Goal: Navigation & Orientation: Find specific page/section

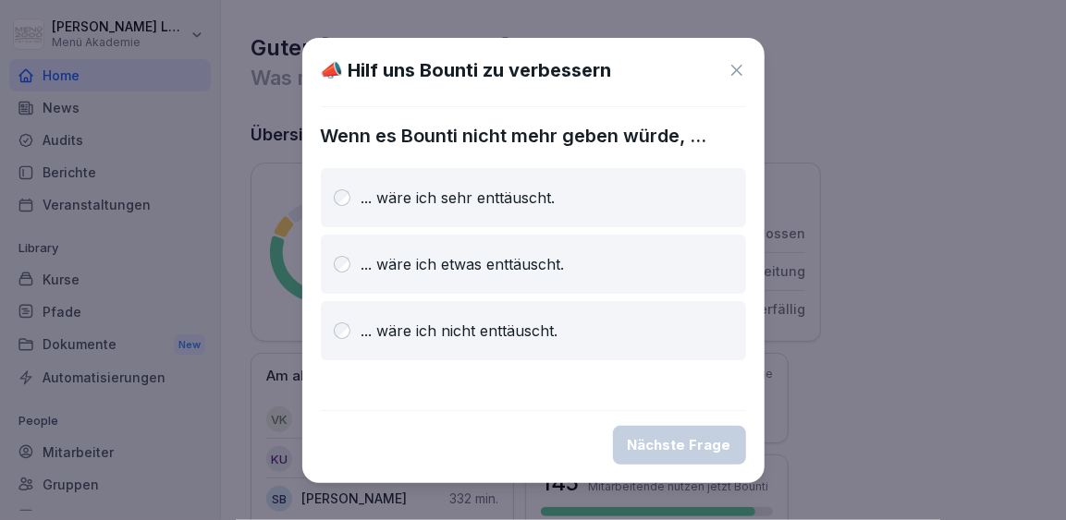
click at [739, 66] on icon at bounding box center [737, 70] width 18 height 18
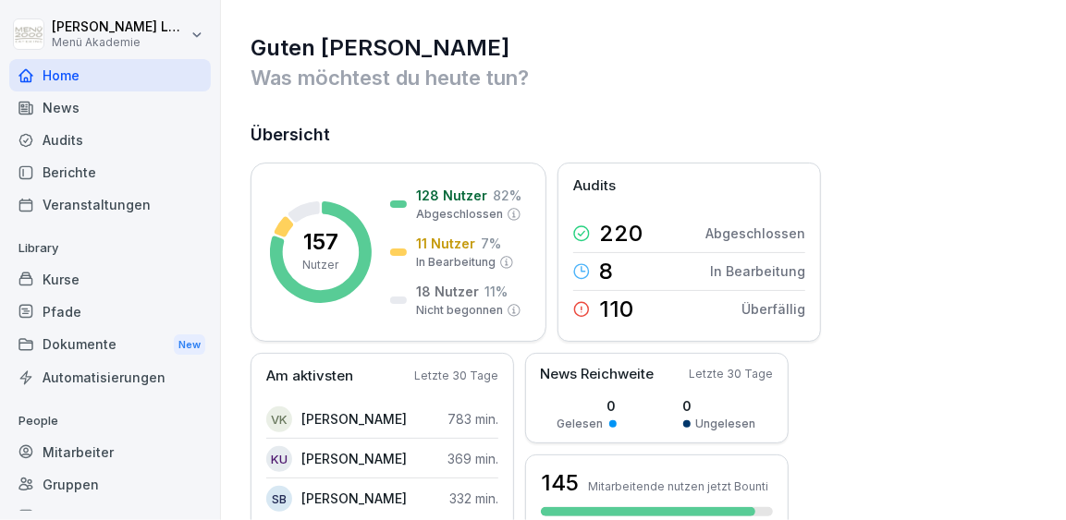
click at [64, 171] on div "Berichte" at bounding box center [110, 172] width 202 height 32
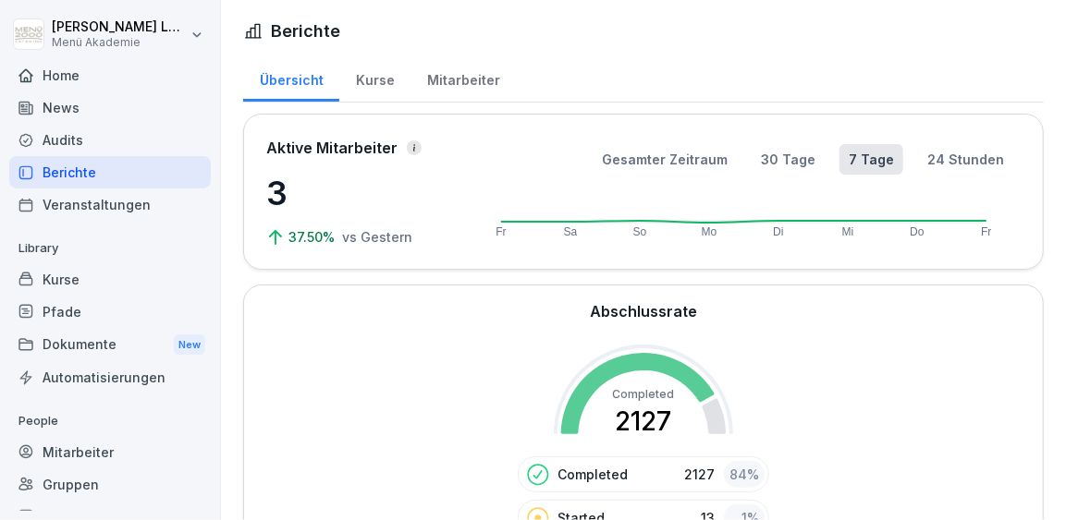
click at [71, 173] on div "Berichte" at bounding box center [110, 172] width 202 height 32
click at [447, 84] on div "Mitarbeiter" at bounding box center [462, 78] width 105 height 47
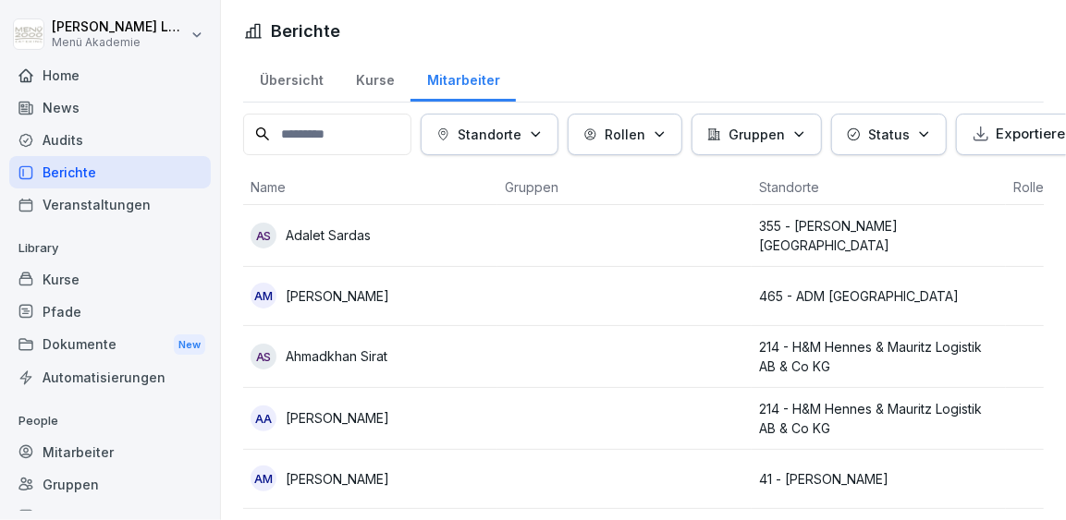
click at [76, 489] on div "Gruppen" at bounding box center [110, 485] width 202 height 32
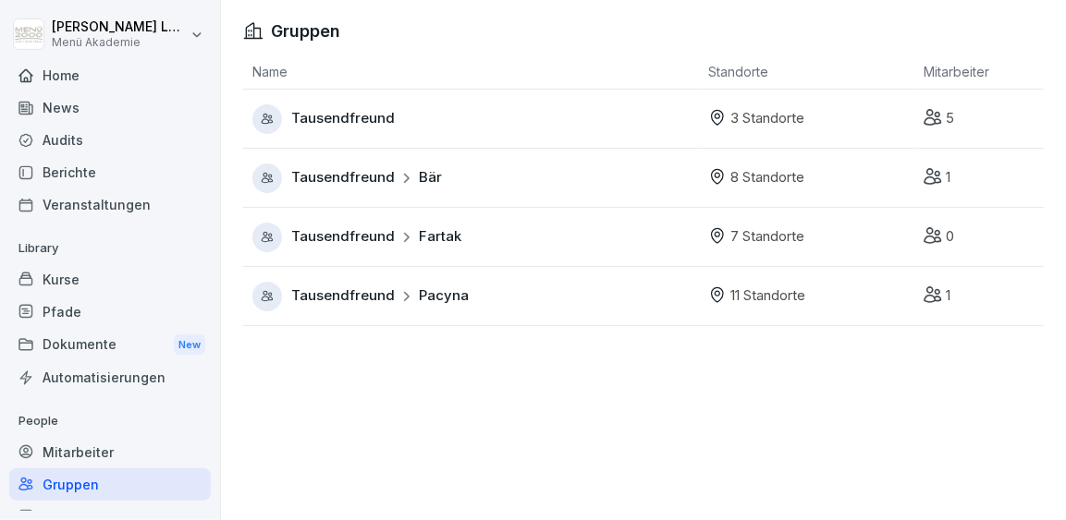
click at [361, 125] on span "Tausendfreund" at bounding box center [343, 118] width 104 height 21
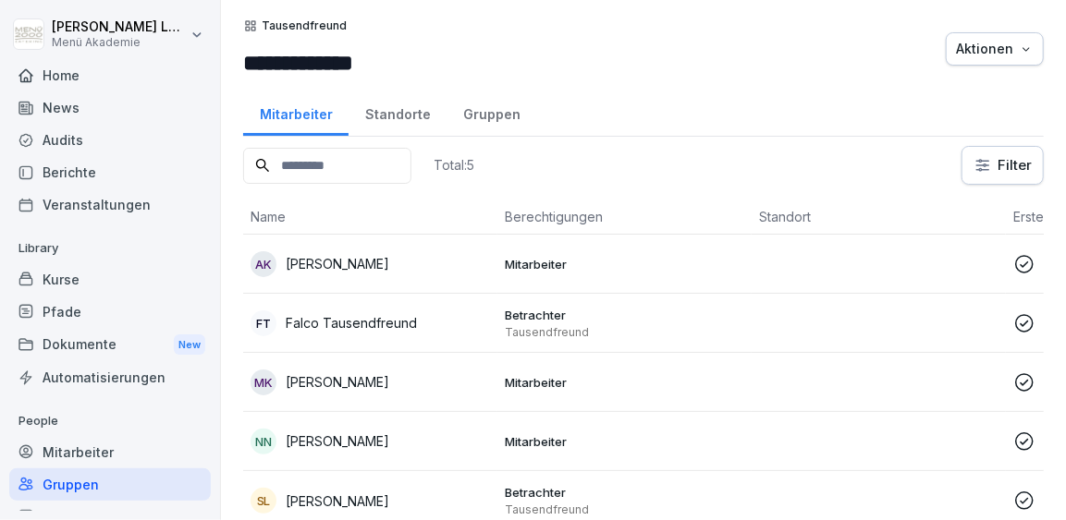
click at [404, 119] on div "Standorte" at bounding box center [398, 112] width 98 height 47
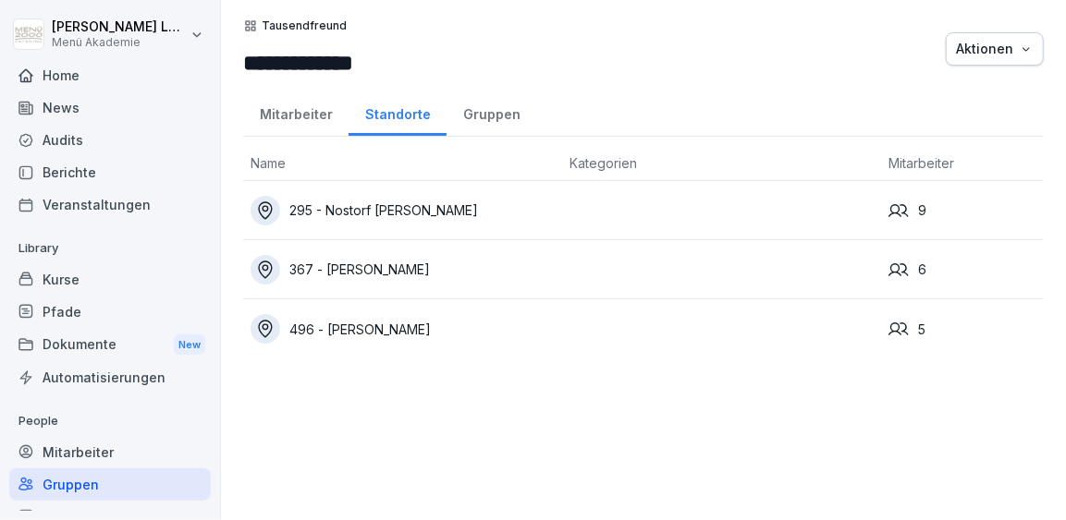
click at [384, 329] on div "496 - [PERSON_NAME]" at bounding box center [403, 329] width 304 height 30
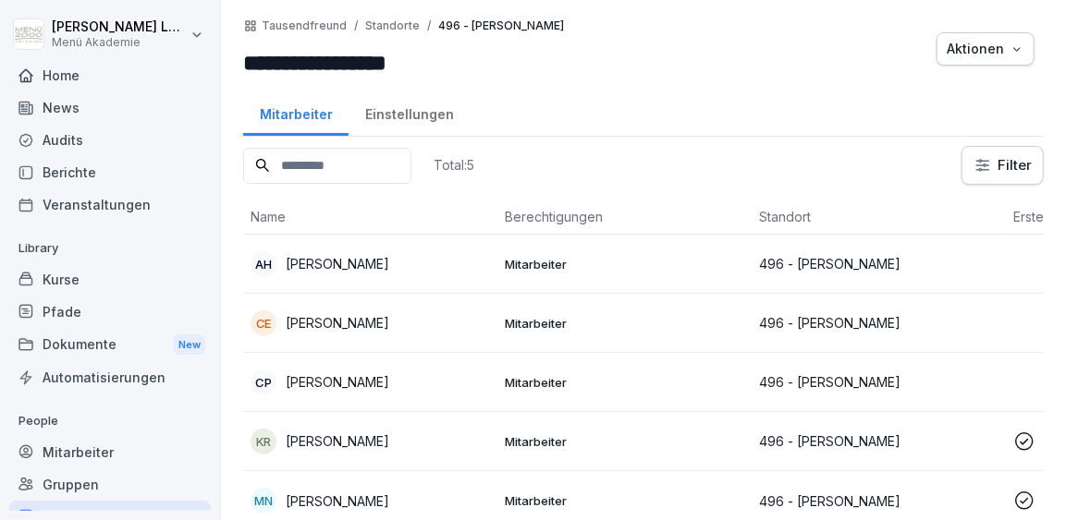
scroll to position [8, 0]
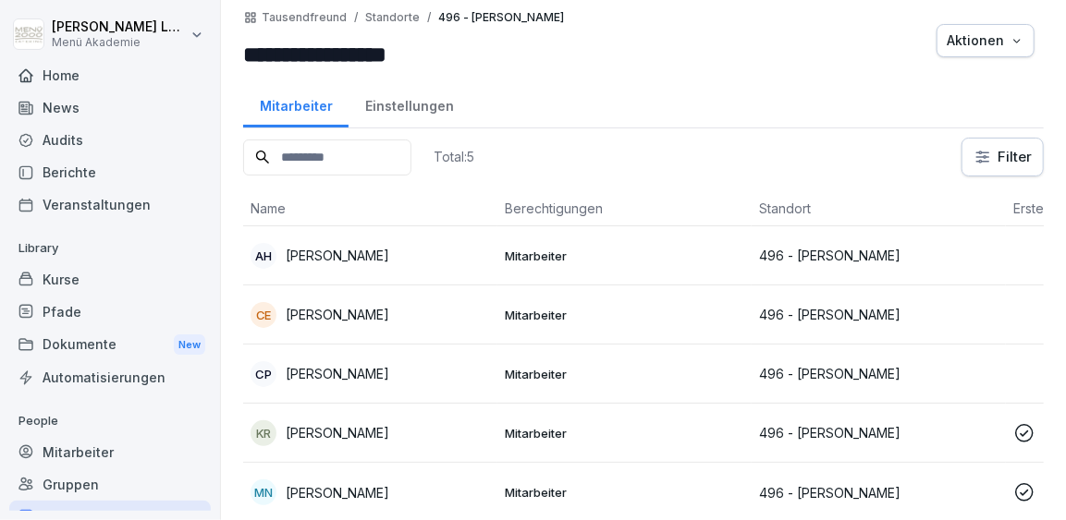
click at [422, 121] on div "Einstellungen" at bounding box center [409, 103] width 121 height 47
click at [413, 113] on div "Einstellungen" at bounding box center [409, 103] width 121 height 47
click at [395, 105] on div "Einstellungen" at bounding box center [409, 103] width 121 height 47
click at [395, 97] on div "Einstellungen" at bounding box center [409, 103] width 121 height 47
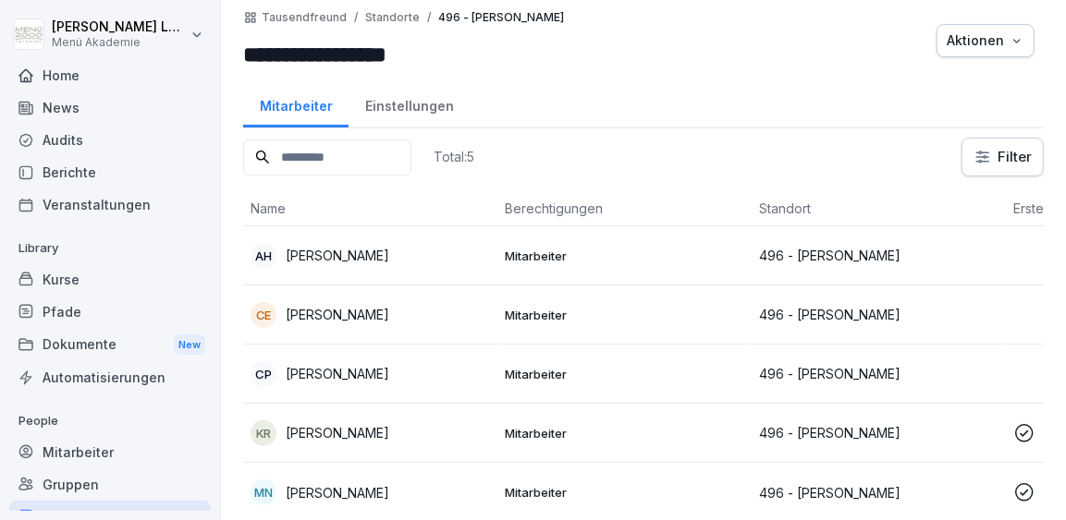
click at [395, 97] on div "Einstellungen" at bounding box center [409, 103] width 121 height 47
click at [999, 148] on html "**********" at bounding box center [533, 260] width 1066 height 520
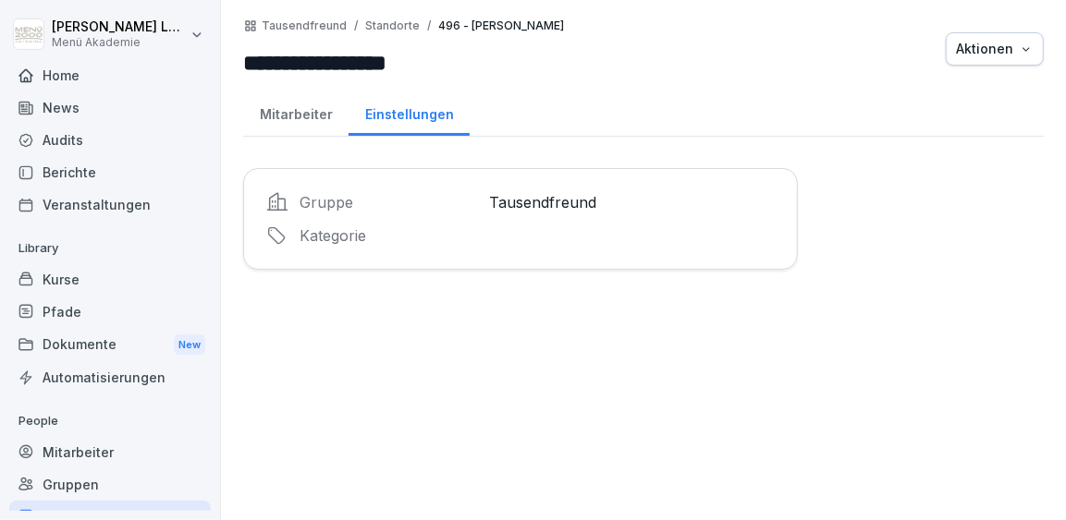
click at [90, 69] on div "Home" at bounding box center [110, 75] width 202 height 32
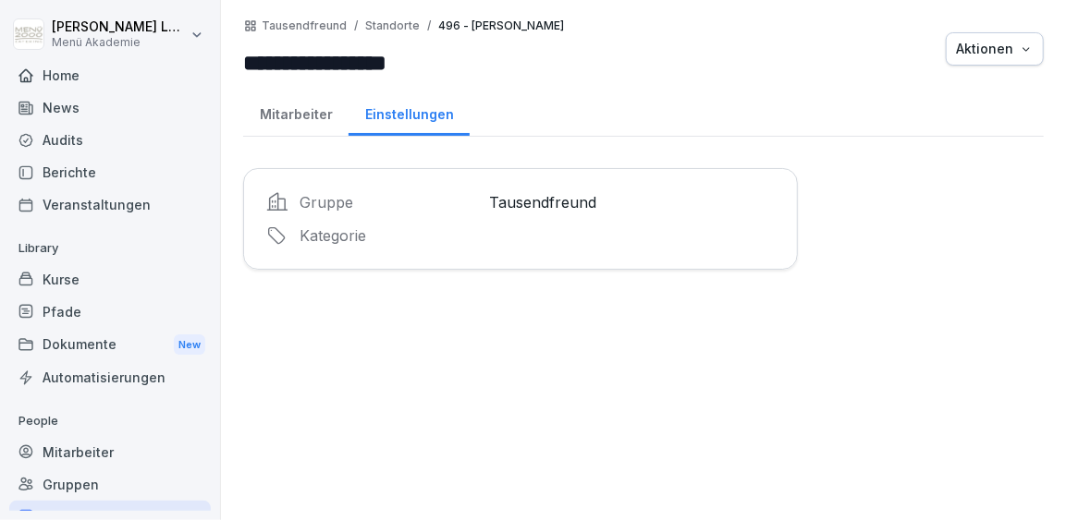
click at [37, 75] on div "Home" at bounding box center [110, 75] width 202 height 32
click at [127, 331] on div "Dokumente New" at bounding box center [110, 345] width 202 height 34
drag, startPoint x: 127, startPoint y: 331, endPoint x: 67, endPoint y: 84, distance: 253.8
click at [67, 84] on div "Home News Audits Berichte Veranstaltungen Library Kurse Pfade Dokumente New Aut…" at bounding box center [110, 285] width 202 height 452
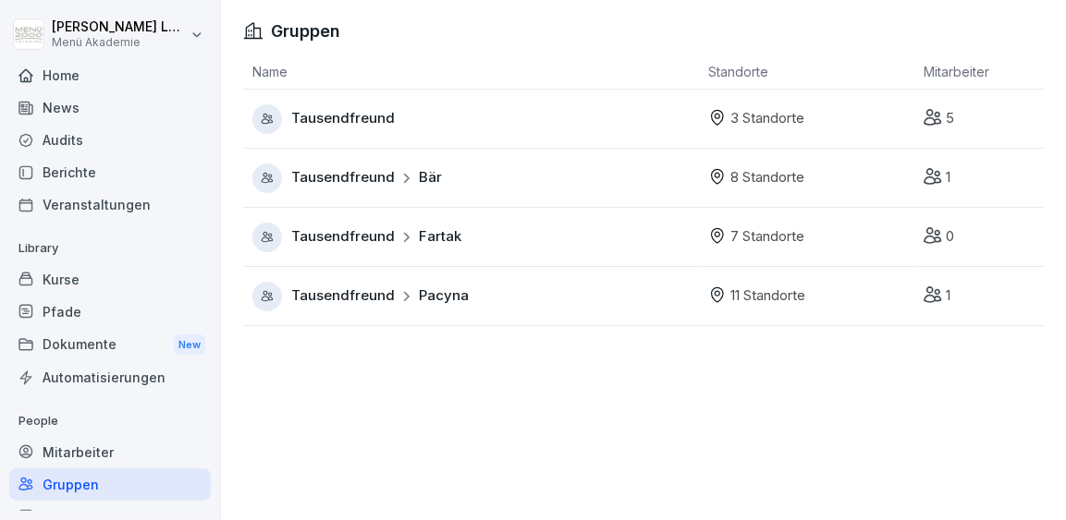
click at [461, 243] on div "Tausendfreund Fartak" at bounding box center [475, 238] width 447 height 30
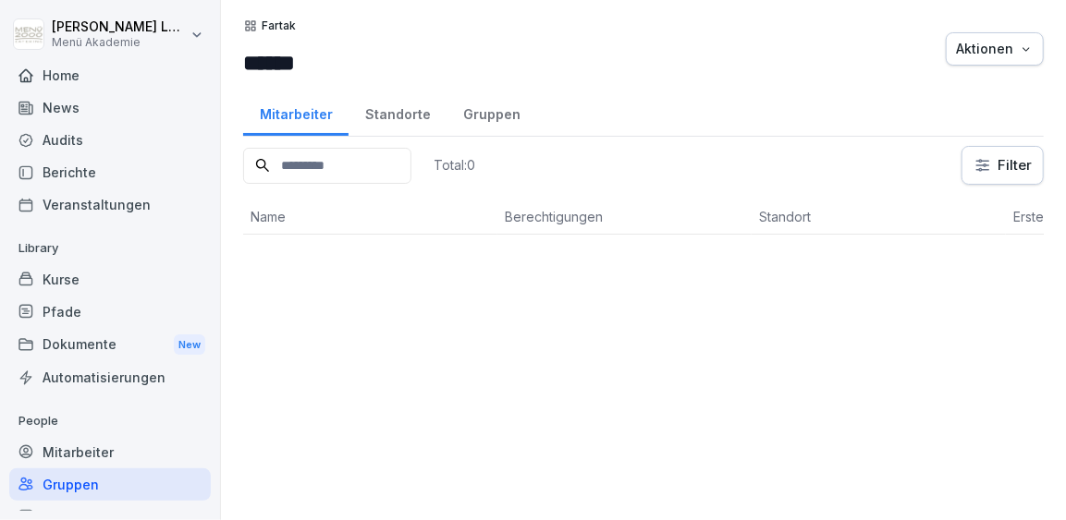
click at [108, 336] on div "Dokumente New" at bounding box center [110, 345] width 202 height 34
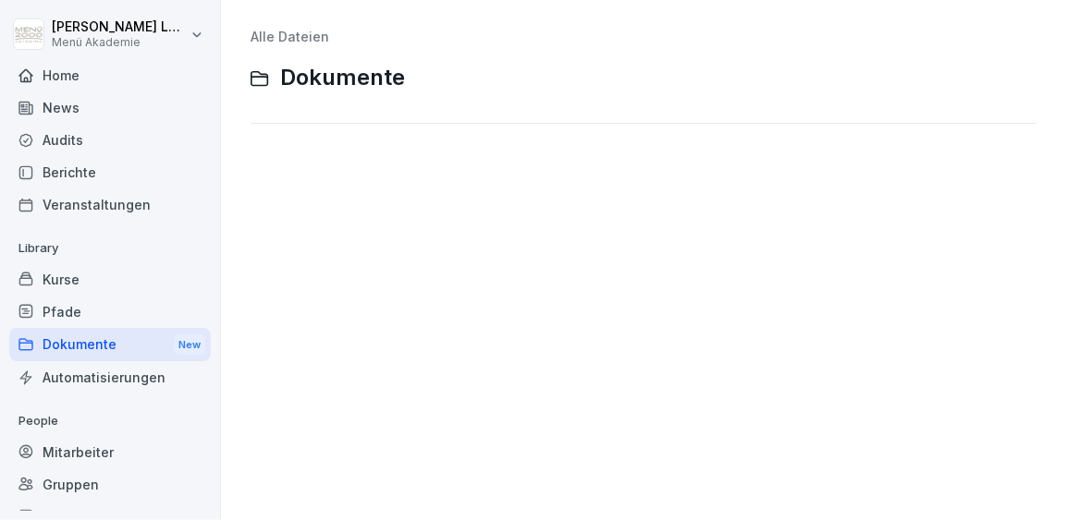
click at [78, 77] on div "Home" at bounding box center [110, 75] width 202 height 32
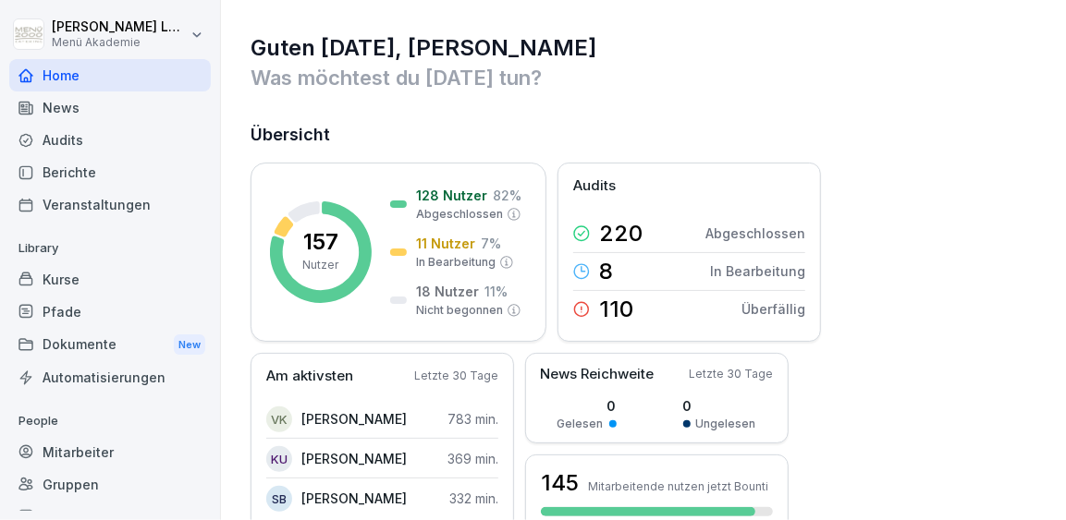
click at [140, 180] on div "Berichte" at bounding box center [110, 172] width 202 height 32
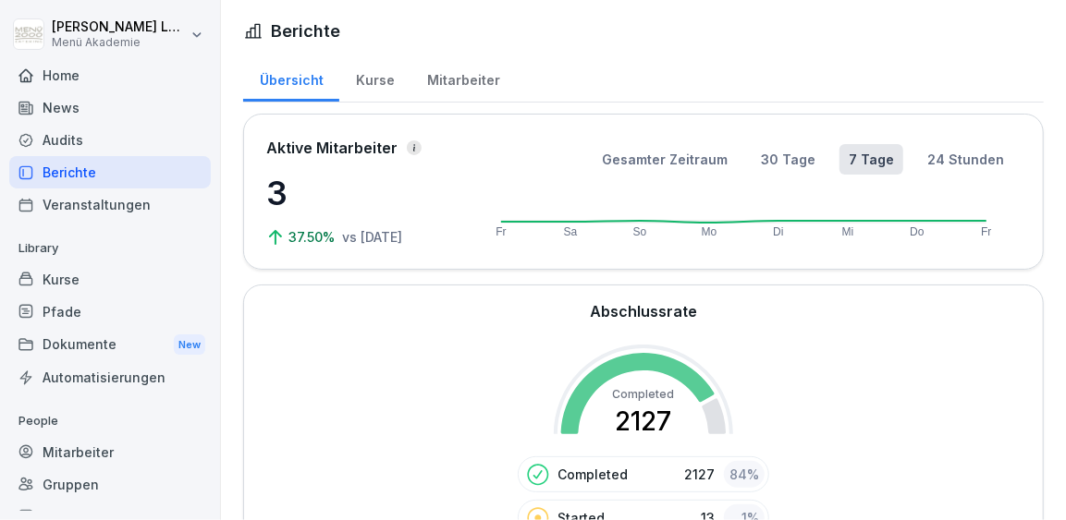
click at [140, 180] on div "Berichte" at bounding box center [110, 172] width 202 height 32
click at [101, 204] on div "Veranstaltungen" at bounding box center [110, 205] width 202 height 32
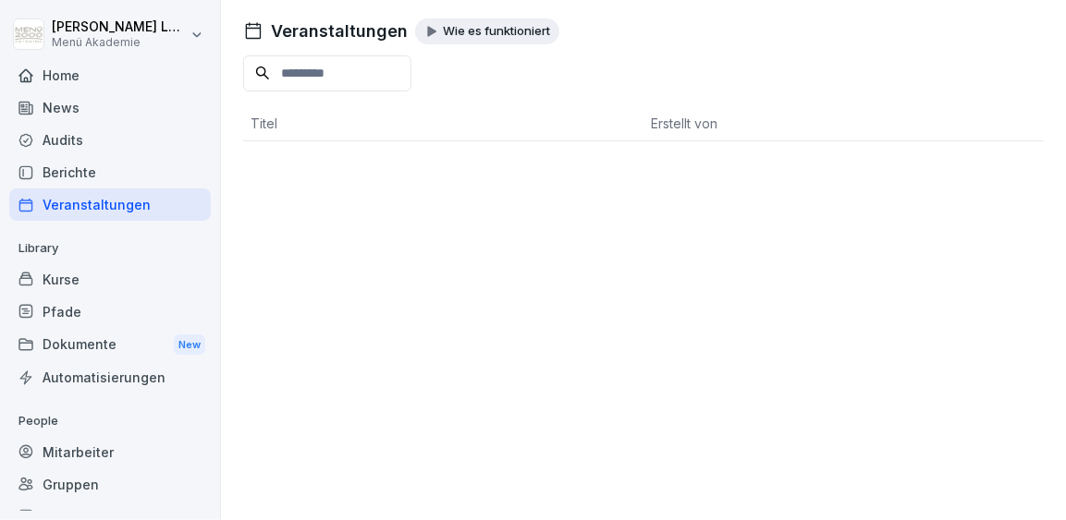
click at [101, 204] on div "Veranstaltungen" at bounding box center [110, 205] width 202 height 32
click at [67, 267] on div "Kurse" at bounding box center [110, 279] width 202 height 32
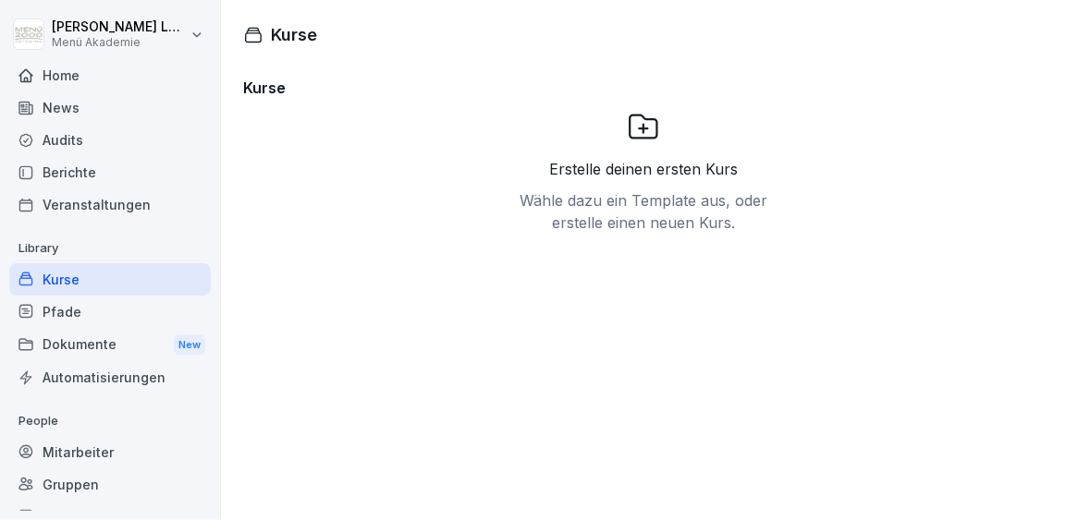
click at [74, 320] on div "Pfade" at bounding box center [110, 312] width 202 height 32
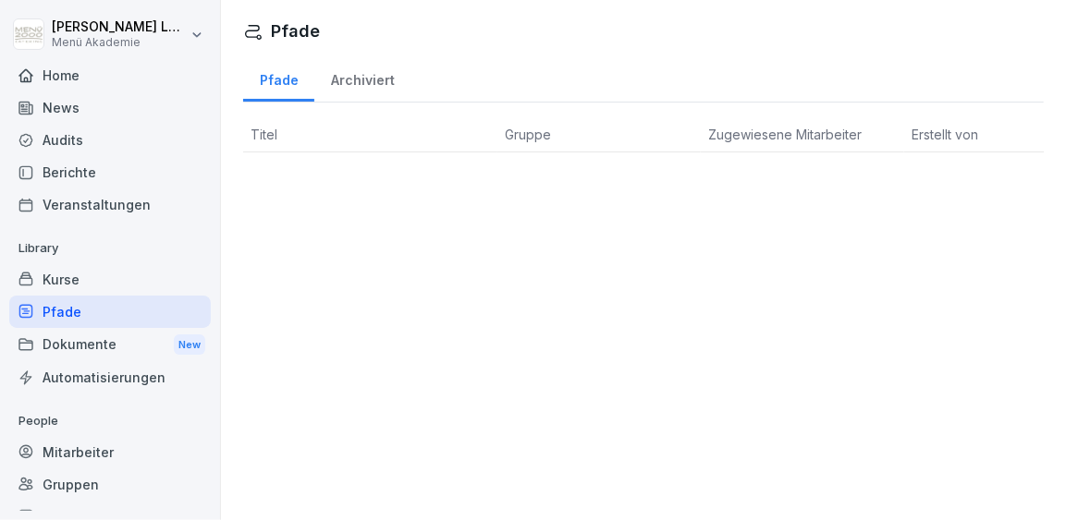
click at [80, 350] on div "Dokumente New" at bounding box center [110, 345] width 202 height 34
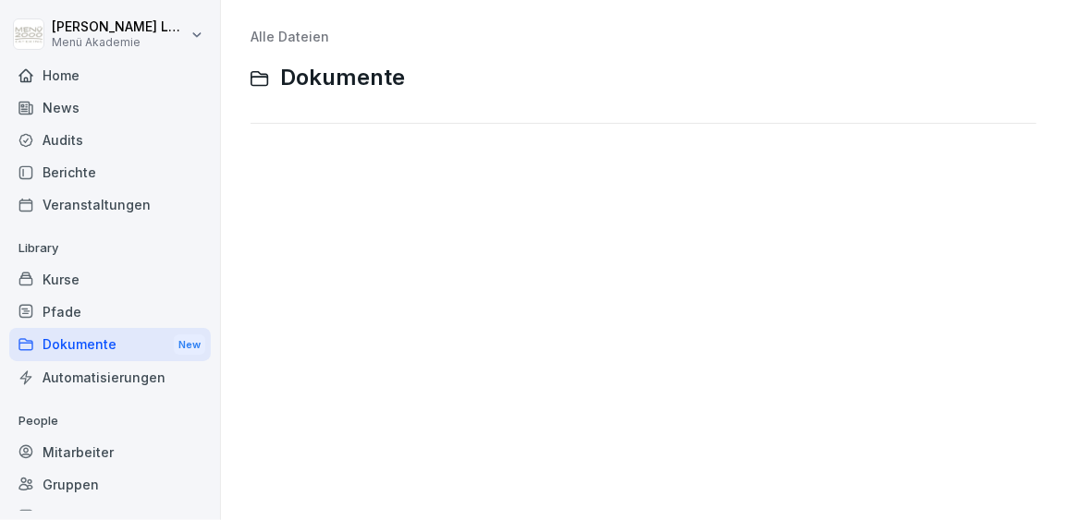
click at [86, 365] on div "Automatisierungen" at bounding box center [110, 377] width 202 height 32
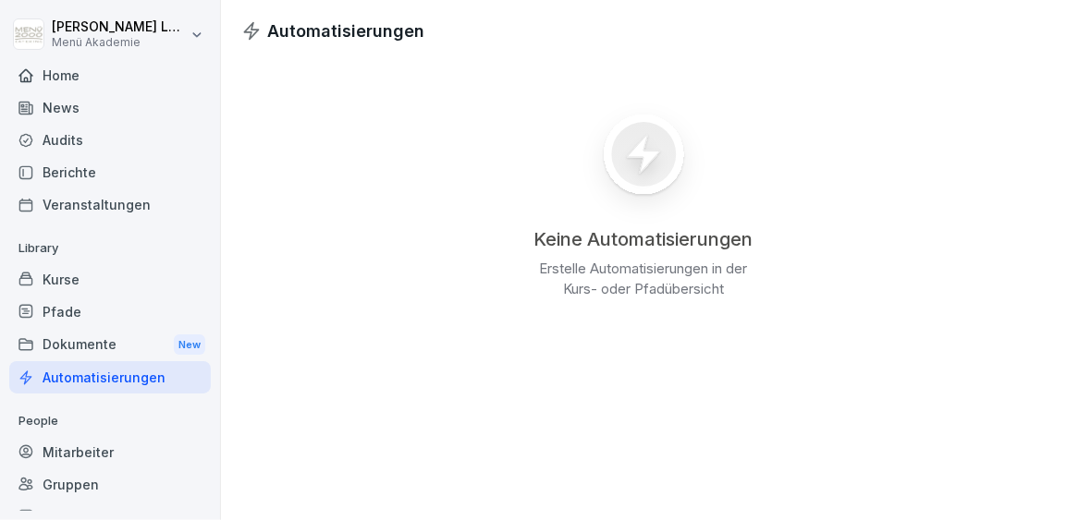
scroll to position [104, 0]
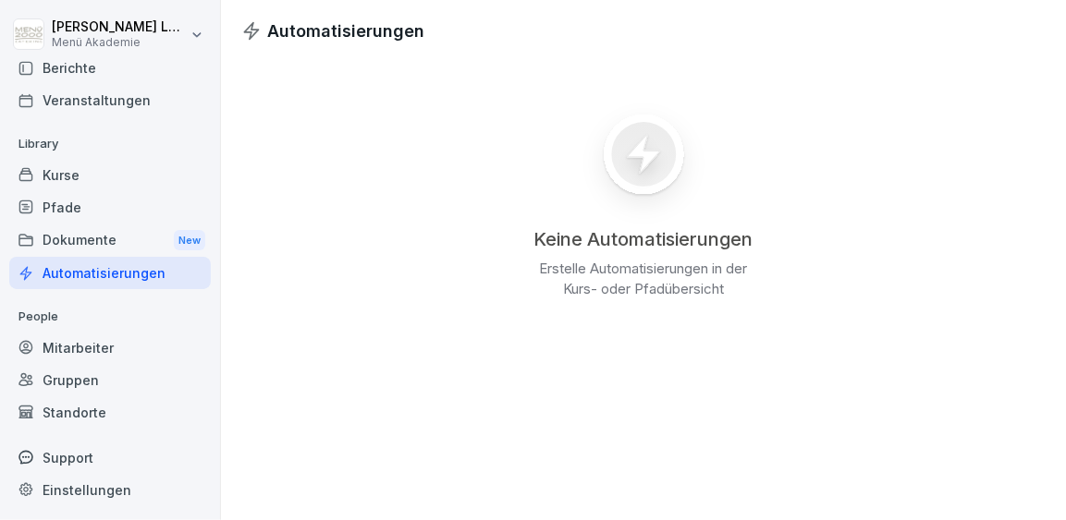
click at [75, 378] on div "Gruppen" at bounding box center [110, 380] width 202 height 32
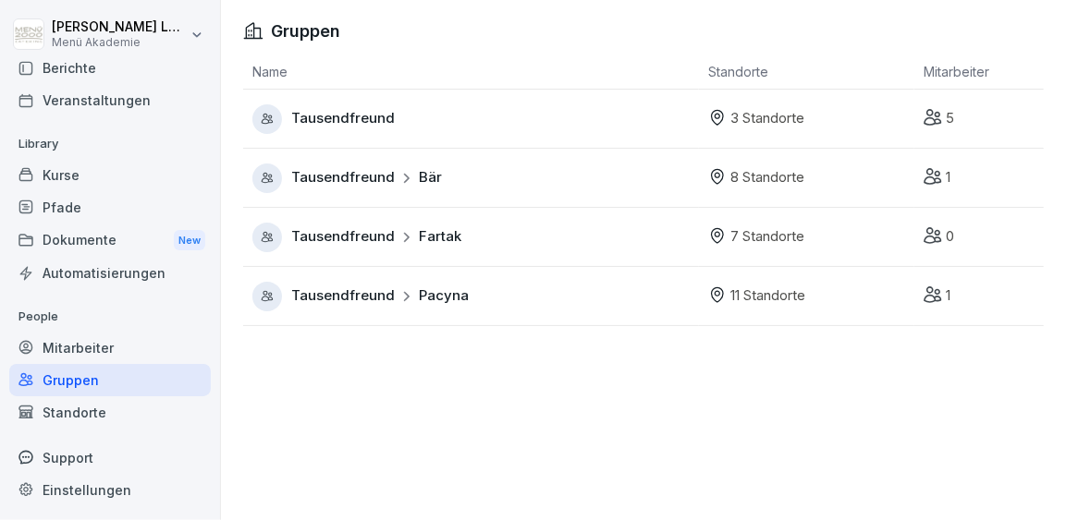
click at [80, 421] on div "Standorte" at bounding box center [110, 413] width 202 height 32
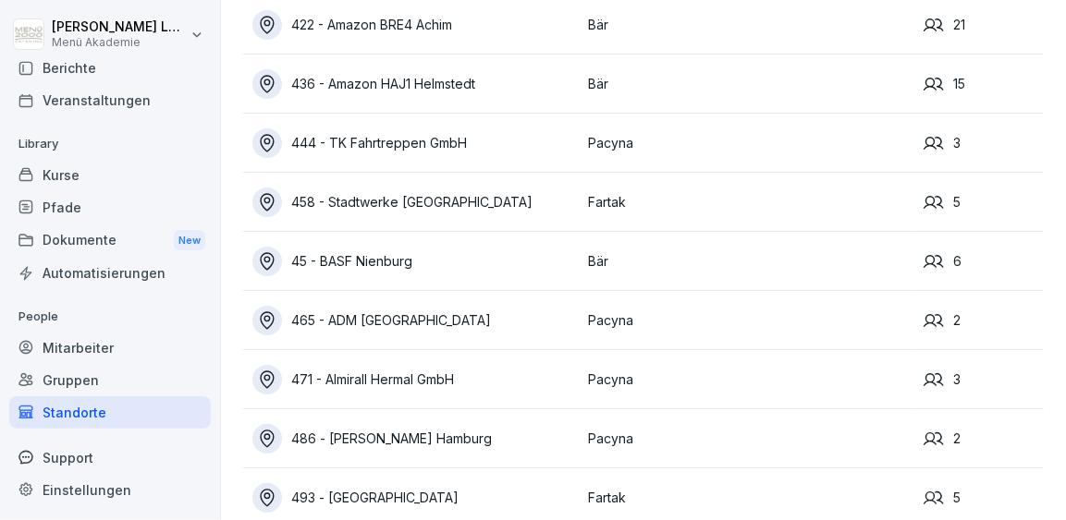
scroll to position [1299, 0]
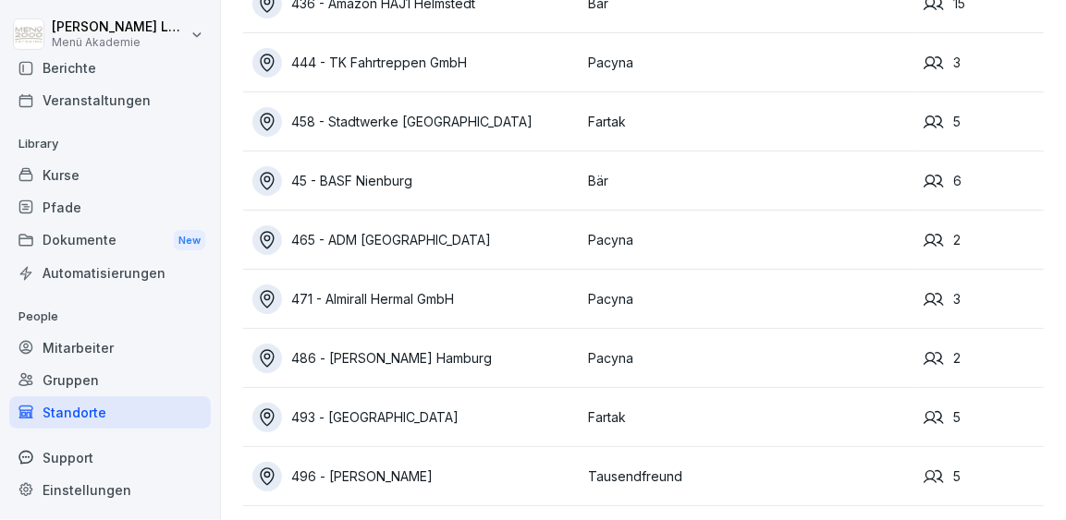
click at [421, 477] on div "496 - [PERSON_NAME]" at bounding box center [415, 477] width 326 height 30
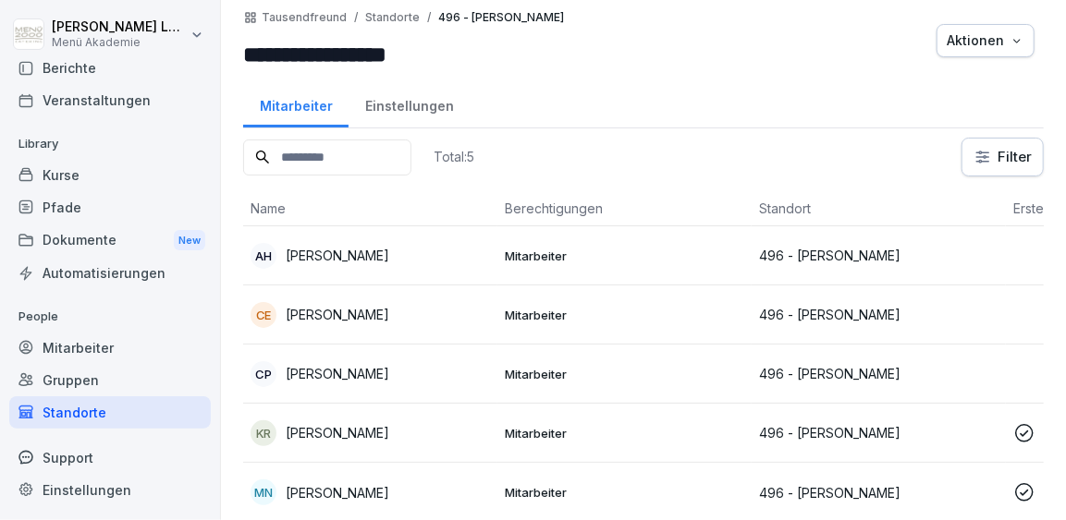
click at [421, 477] on td "MN Manuela Novak" at bounding box center [370, 492] width 254 height 59
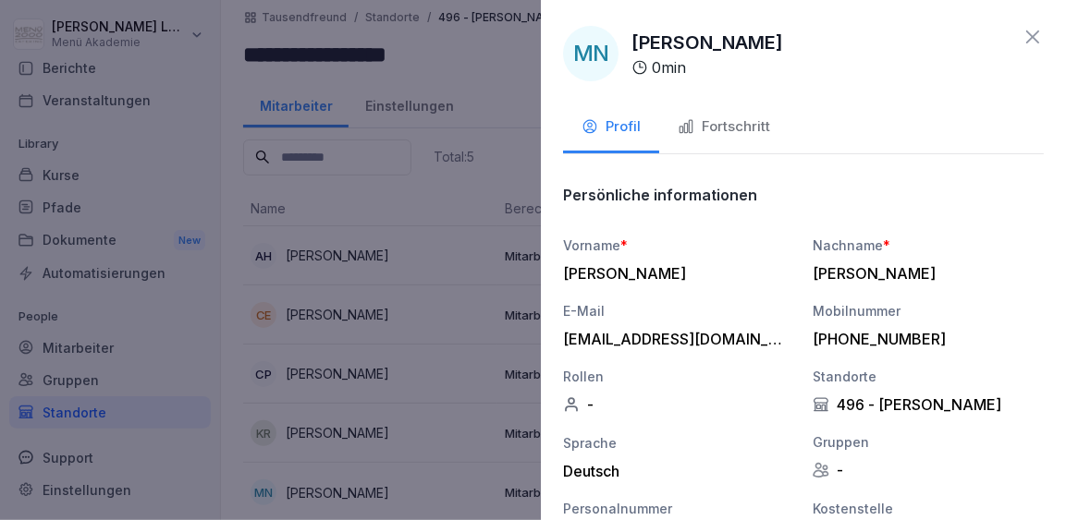
click at [758, 125] on div "Fortschritt" at bounding box center [724, 126] width 92 height 21
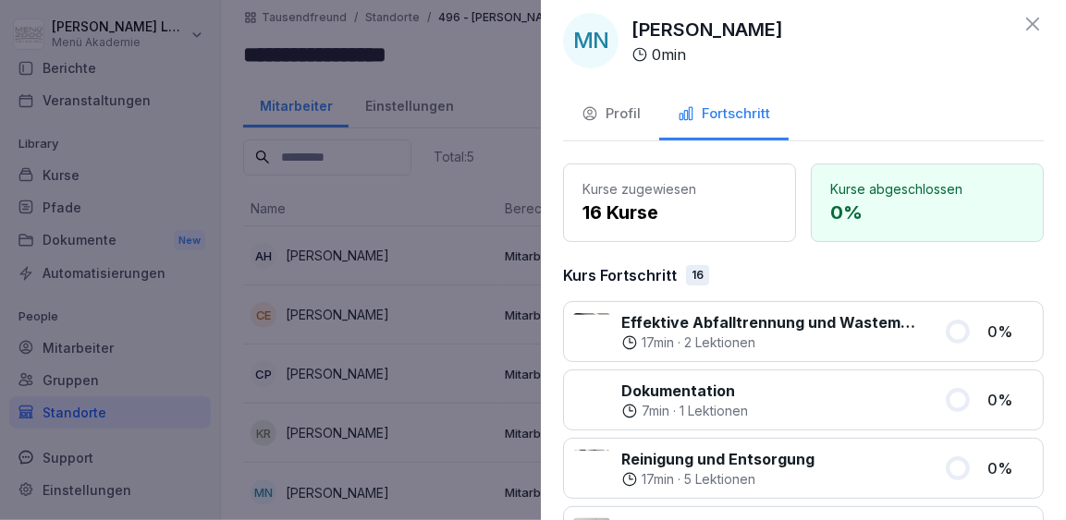
scroll to position [0, 0]
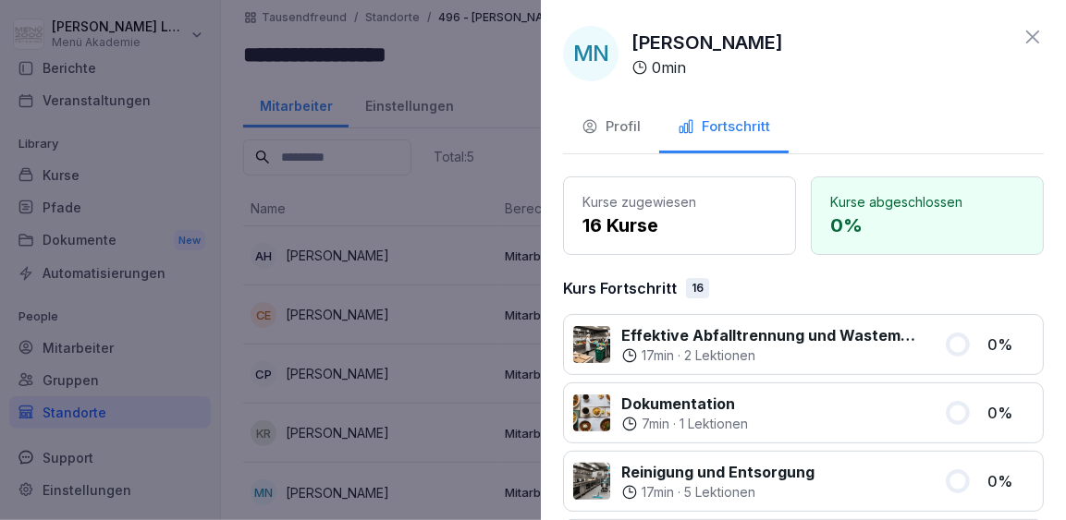
click at [1032, 43] on icon at bounding box center [1033, 37] width 22 height 22
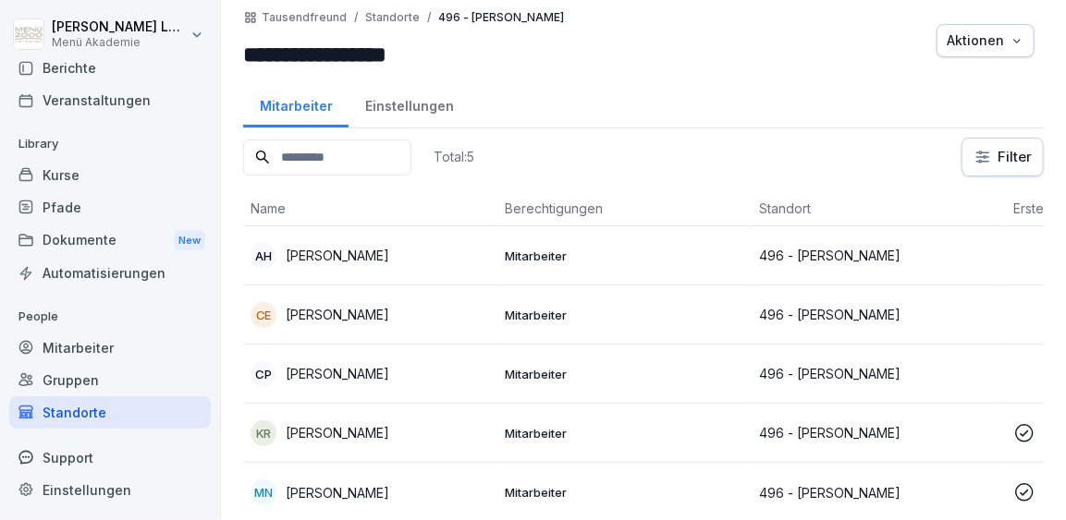
scroll to position [8, 0]
click at [341, 426] on p "[PERSON_NAME]" at bounding box center [338, 432] width 104 height 19
click at [350, 374] on p "[PERSON_NAME]" at bounding box center [338, 373] width 104 height 19
click at [329, 302] on div "CE Carola Ehret" at bounding box center [370, 315] width 239 height 26
click at [327, 254] on p "[PERSON_NAME]" at bounding box center [338, 255] width 104 height 19
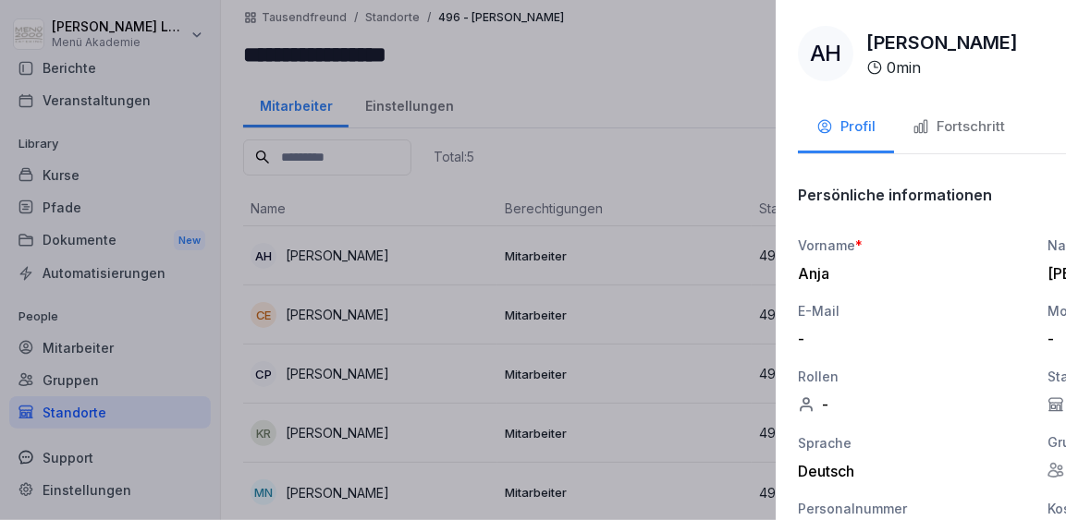
click at [383, 336] on div at bounding box center [533, 260] width 1066 height 520
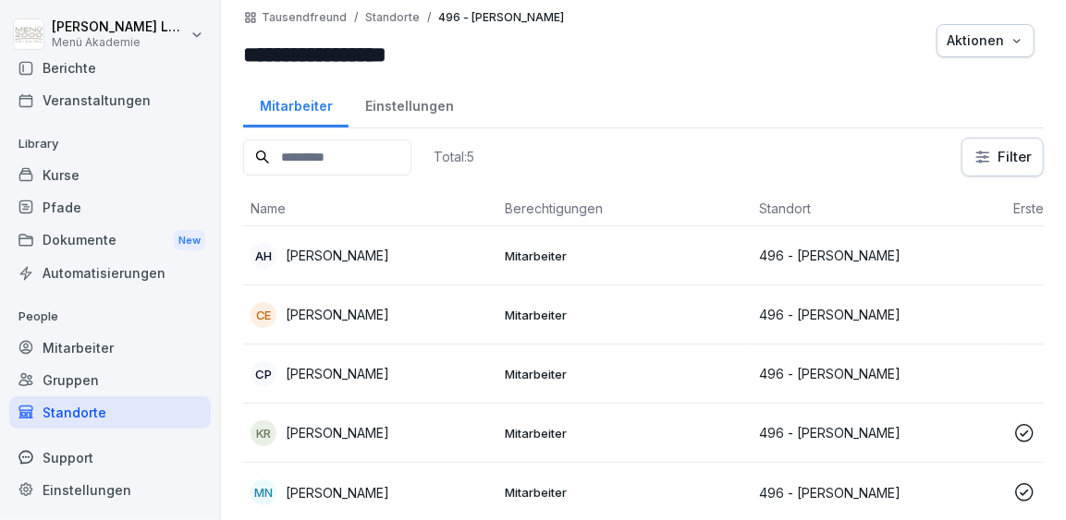
click at [391, 107] on div "Einstellungen" at bounding box center [409, 103] width 121 height 47
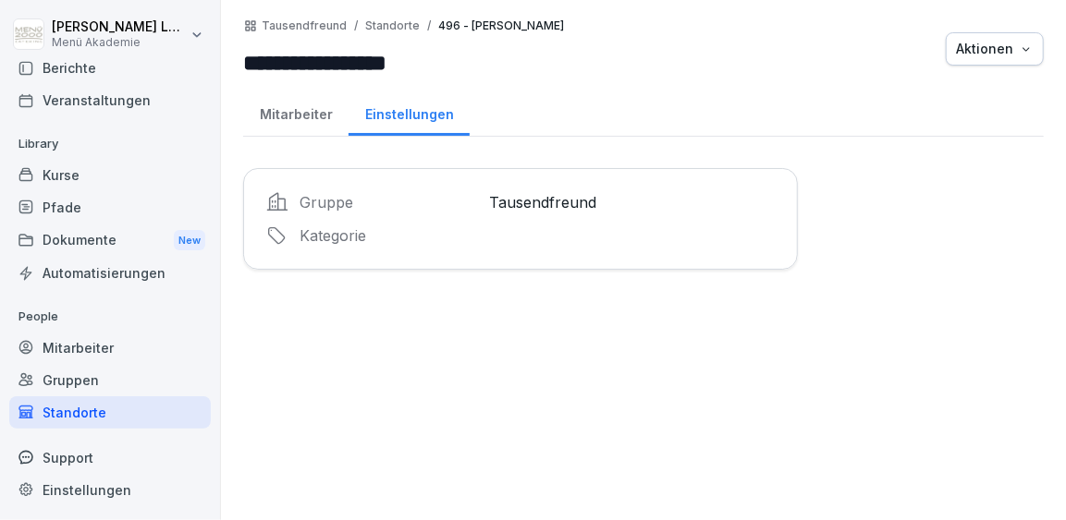
click at [143, 241] on div "Dokumente New" at bounding box center [110, 241] width 202 height 34
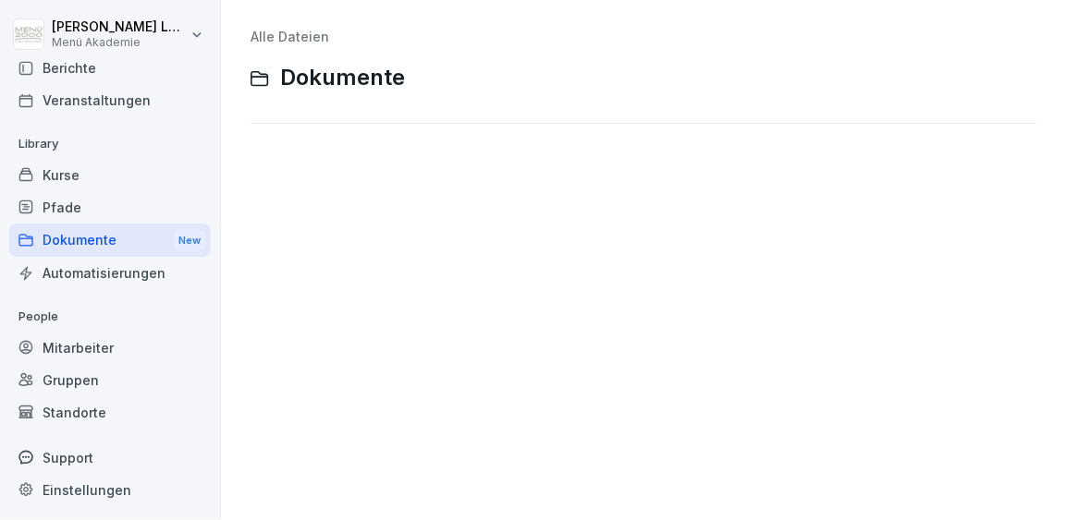
scroll to position [104, 0]
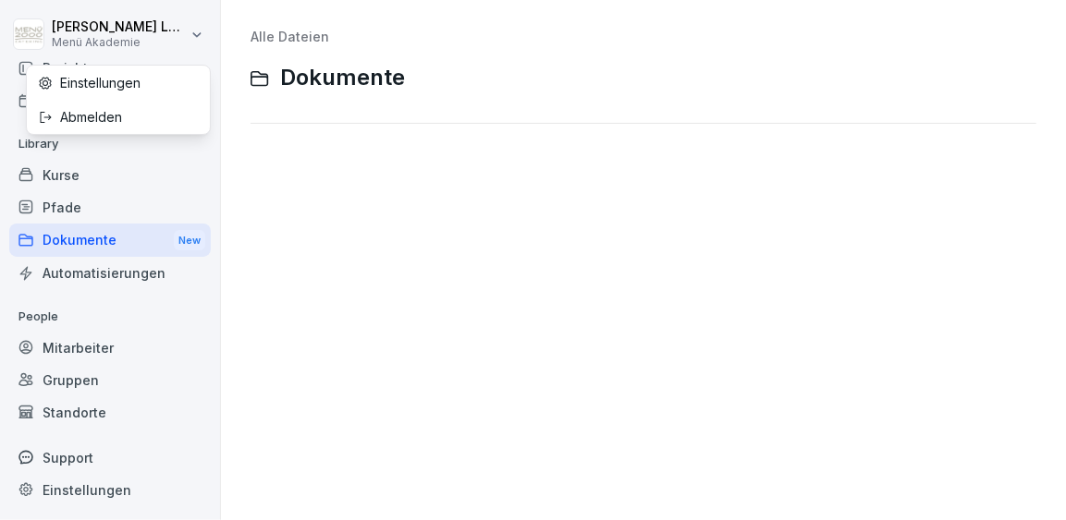
click at [207, 19] on html "Sebastian Lange Menü Akademie Home News Audits Berichte Veranstaltungen Library…" at bounding box center [533, 260] width 1066 height 520
click at [129, 122] on div "Abmelden" at bounding box center [118, 117] width 183 height 34
